Goal: Task Accomplishment & Management: Complete application form

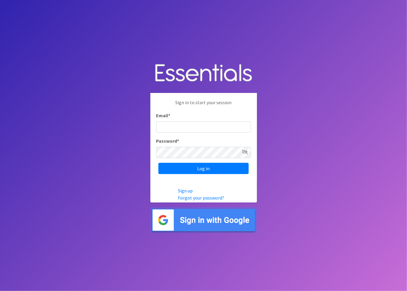
drag, startPoint x: 380, startPoint y: 0, endPoint x: 323, endPoint y: 165, distance: 174.9
click at [323, 165] on body "Sign in to start your session Email * Password * Log in Sign up Forgot your pas…" at bounding box center [203, 145] width 407 height 291
click at [174, 127] on input "Email *" at bounding box center [203, 126] width 95 height 11
type input "[EMAIL_ADDRESS][DOMAIN_NAME]"
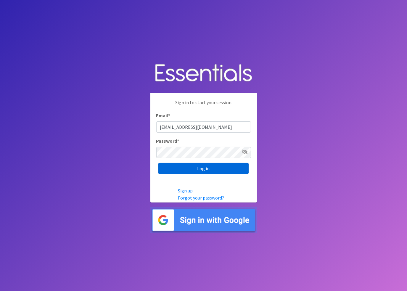
click at [199, 167] on input "Log in" at bounding box center [204, 168] width 90 height 11
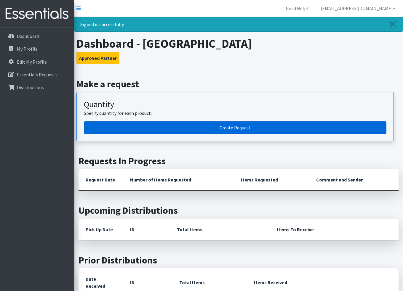
click at [252, 127] on link "Create Request" at bounding box center [235, 127] width 303 height 12
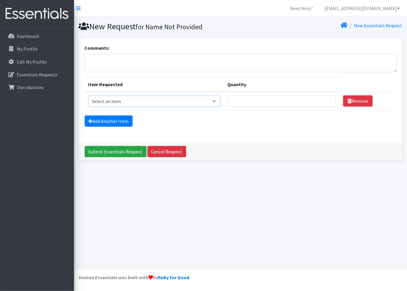
click at [127, 102] on select "Select an item (LOWCOUNTRY) DAY PADS (LOWCOUNTRY) LINERS (LOWCOUNTRY) OVERNIGHT…" at bounding box center [154, 101] width 132 height 11
select select "7759"
click at [88, 96] on select "Select an item (LOWCOUNTRY) DAY PADS (LOWCOUNTRY) LINERS (LOWCOUNTRY) OVERNIGHT…" at bounding box center [154, 101] width 132 height 11
click at [270, 100] on input "Quantity" at bounding box center [282, 101] width 108 height 11
type input "25"
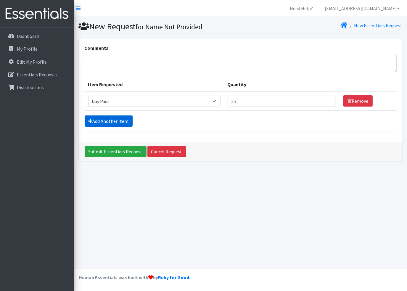
click at [111, 116] on link "Add Another Item" at bounding box center [109, 121] width 48 height 11
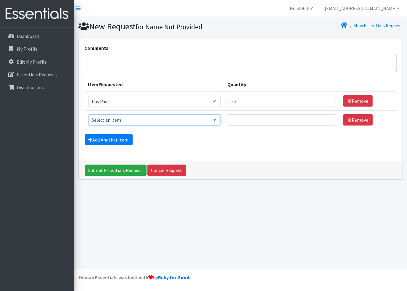
click at [109, 119] on select "Select an item (LOWCOUNTRY) DAY PADS (LOWCOUNTRY) LINERS (LOWCOUNTRY) OVERNIGHT…" at bounding box center [154, 119] width 132 height 11
select select "7758"
click at [88, 114] on select "Select an item (LOWCOUNTRY) DAY PADS (LOWCOUNTRY) LINERS (LOWCOUNTRY) OVERNIGHT…" at bounding box center [154, 119] width 132 height 11
click at [253, 120] on input "Quantity" at bounding box center [282, 119] width 108 height 11
type input "25"
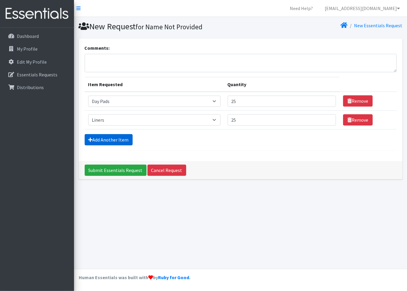
click at [129, 139] on link "Add Another Item" at bounding box center [109, 139] width 48 height 11
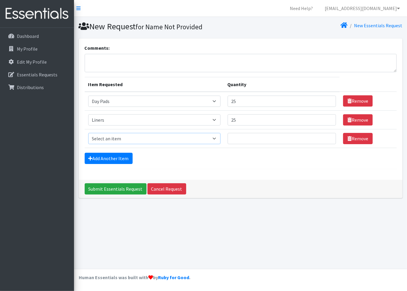
click at [107, 140] on select "Select an item (LOWCOUNTRY) DAY PADS (LOWCOUNTRY) LINERS (LOWCOUNTRY) OVERNIGHT…" at bounding box center [154, 138] width 132 height 11
select select "7757"
click at [88, 133] on select "Select an item (LOWCOUNTRY) DAY PADS (LOWCOUNTRY) LINERS (LOWCOUNTRY) OVERNIGHT…" at bounding box center [154, 138] width 132 height 11
click at [252, 143] on input "Quantity" at bounding box center [282, 138] width 108 height 11
type input "200"
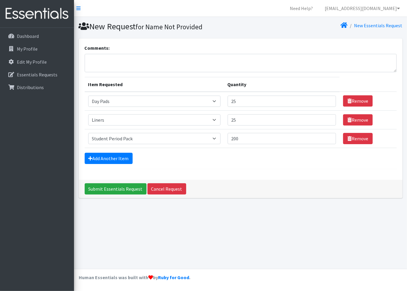
click at [250, 178] on div "Comments: Item Requested Quantity Item Requested Select an item (LOWCOUNTRY) DA…" at bounding box center [241, 109] width 324 height 141
click at [99, 156] on link "Add Another Item" at bounding box center [109, 158] width 48 height 11
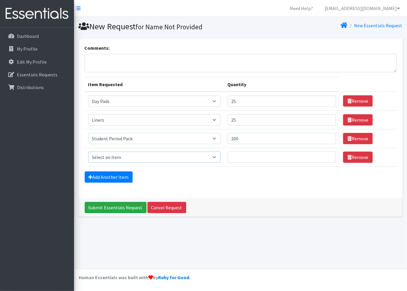
click at [106, 156] on select "Select an item (LOWCOUNTRY) DAY PADS (LOWCOUNTRY) LINERS (LOWCOUNTRY) OVERNIGHT…" at bounding box center [154, 157] width 132 height 11
click at [279, 191] on div "Comments: Item Requested Quantity Item Requested Select an item (LOWCOUNTRY) DA…" at bounding box center [241, 119] width 324 height 160
click at [360, 156] on link "Remove" at bounding box center [358, 157] width 30 height 11
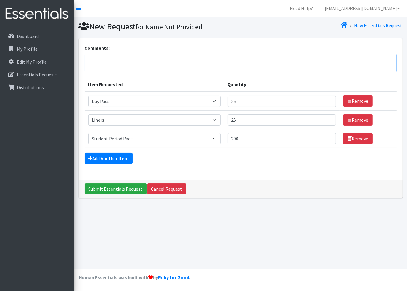
click at [103, 62] on textarea "Comments:" at bounding box center [241, 63] width 312 height 18
click at [132, 57] on textarea "I am not sure how to oder the pads and liners - I assume the quantity re" at bounding box center [241, 63] width 312 height 18
click at [242, 56] on textarea "I am not sure how to order the pads and liners - I assume the quantity re" at bounding box center [241, 63] width 312 height 18
type textarea "I am not sure how to order the pads and liners - I assume the quantity requeste…"
click at [245, 101] on input "25" at bounding box center [282, 101] width 108 height 11
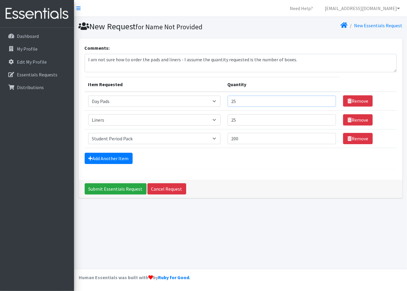
type input "2"
type input "50"
click at [242, 118] on input "25" at bounding box center [282, 119] width 108 height 11
type input "2"
type input "50"
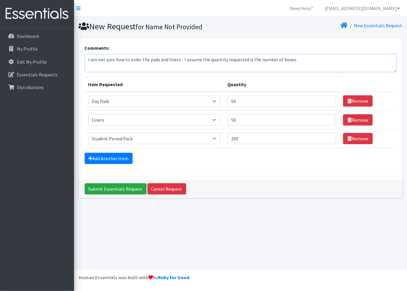
click at [306, 58] on textarea "I am not sure how to order the pads and liners - I assume the quantity requeste…" at bounding box center [241, 63] width 312 height 18
click at [126, 65] on textarea "I am not sure how to order the pads and liners - I assume the quantity requeste…" at bounding box center [241, 63] width 312 height 18
click at [115, 66] on textarea "I am not sure how to order the pads and liners - I assume the quantity requeste…" at bounding box center [241, 63] width 312 height 18
click at [113, 66] on textarea "I am not sure how to order the pads and liners - I assume the quantity requeste…" at bounding box center [241, 63] width 312 height 18
click at [143, 65] on textarea "I am not sure how to order the pads and liners - I assume the quantity requeste…" at bounding box center [241, 63] width 312 height 18
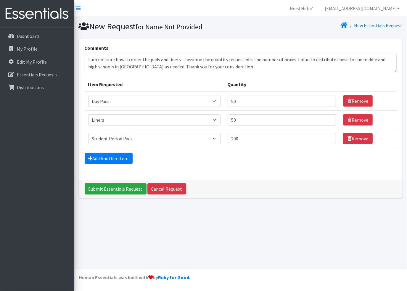
click at [240, 160] on div "Add Another Item" at bounding box center [241, 158] width 312 height 11
drag, startPoint x: 182, startPoint y: 58, endPoint x: 87, endPoint y: 62, distance: 95.8
click at [87, 62] on textarea "I am not sure how to order the pads and liners - I assume the quantity requeste…" at bounding box center [241, 63] width 312 height 18
click at [104, 59] on textarea "I assume the quantity requested is the number of boxes. I plan to distribute th…" at bounding box center [241, 63] width 312 height 18
click at [106, 60] on textarea "I assume the quantity requested is the number of boxes. I plan to distribute th…" at bounding box center [241, 63] width 312 height 18
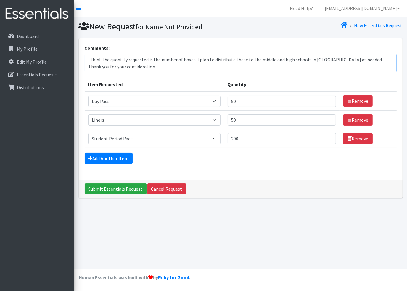
click at [148, 58] on textarea "I think the quantity requested is the number of boxes. I plan to distribute the…" at bounding box center [241, 63] width 312 height 18
click at [110, 66] on textarea "I think the quantity requested for the pads and liners means the number of boxe…" at bounding box center [241, 63] width 312 height 18
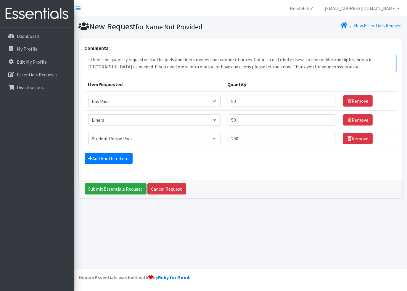
click at [315, 67] on textarea "I think the quantity requested for the pads and liners means the number of boxe…" at bounding box center [241, 63] width 312 height 18
click at [249, 57] on textarea "I think the quantity requested for the pads and liners means the number of boxe…" at bounding box center [241, 63] width 312 height 18
type textarea "I think the quantity requested for the pads and liners means the number of boxe…"
click at [208, 172] on div "Comments: I think the quantity requested for the pads and liners means the numb…" at bounding box center [241, 109] width 324 height 141
click at [113, 68] on textarea "I think the quantity requested for the pads and liners means the number of boxe…" at bounding box center [241, 63] width 312 height 18
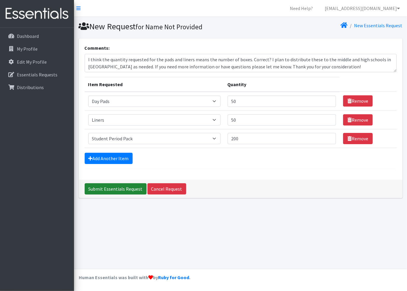
click at [105, 187] on input "Submit Essentials Request" at bounding box center [116, 188] width 62 height 11
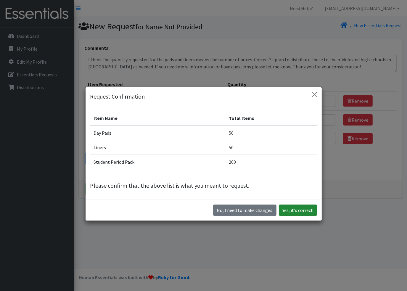
click at [300, 209] on button "Yes, it's correct" at bounding box center [298, 210] width 38 height 11
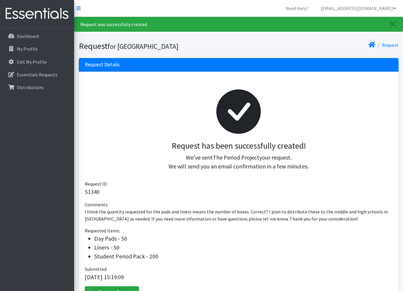
scroll to position [44, 0]
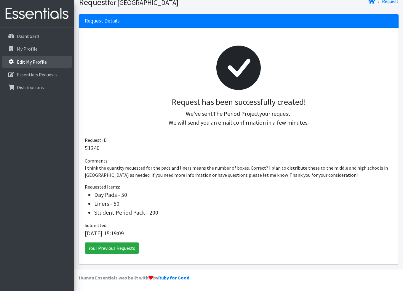
click at [29, 63] on p "Edit My Profile" at bounding box center [32, 62] width 30 height 6
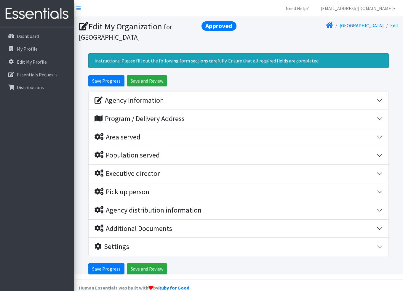
scroll to position [9, 0]
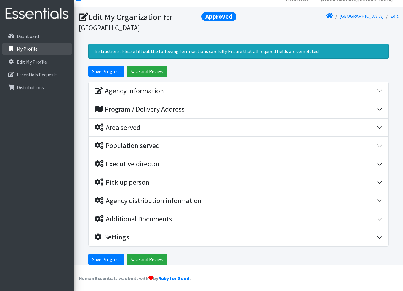
click at [32, 46] on p "My Profile" at bounding box center [27, 49] width 21 height 6
